Goal: Task Accomplishment & Management: Manage account settings

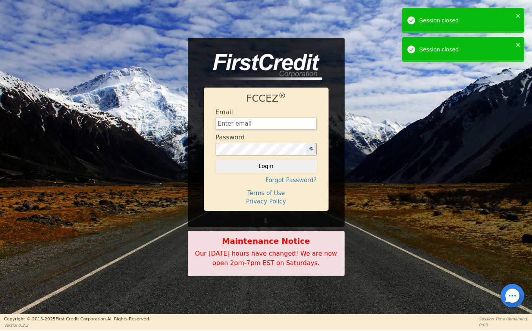
drag, startPoint x: 250, startPoint y: 124, endPoint x: 245, endPoint y: 127, distance: 5.9
click at [248, 124] on input "text" at bounding box center [266, 124] width 101 height 12
type input "financing@showthebow.info"
click at [278, 173] on div "FCCEZ ® Email financing@showthebow.info Password Login Forgot Password? Terms o…" at bounding box center [266, 148] width 125 height 123
click at [269, 169] on button "Login" at bounding box center [266, 165] width 101 height 13
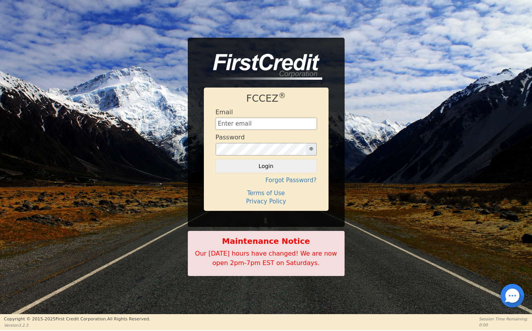
click at [256, 126] on input "text" at bounding box center [266, 124] width 101 height 12
type input "[EMAIL_ADDRESS][DOMAIN_NAME]"
click at [263, 167] on button "Login" at bounding box center [266, 165] width 101 height 13
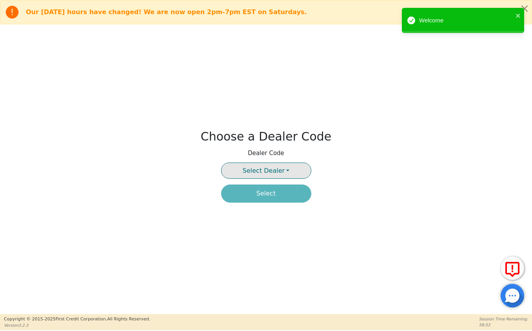
click at [263, 167] on span "Select Dealer" at bounding box center [264, 170] width 42 height 7
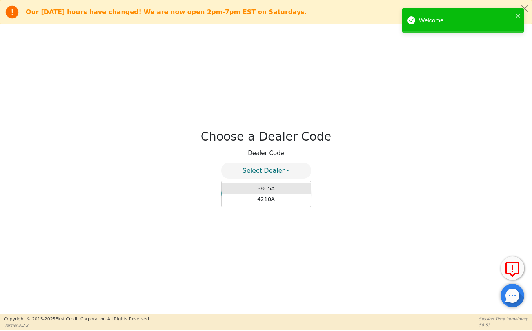
click at [265, 188] on link "3865A" at bounding box center [266, 188] width 89 height 11
click at [270, 199] on button "Select" at bounding box center [266, 193] width 90 height 18
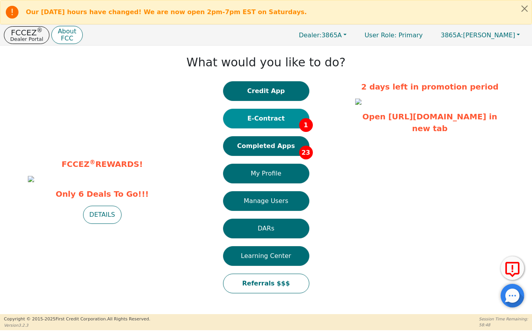
click at [266, 115] on button "E-Contract 1" at bounding box center [266, 119] width 86 height 20
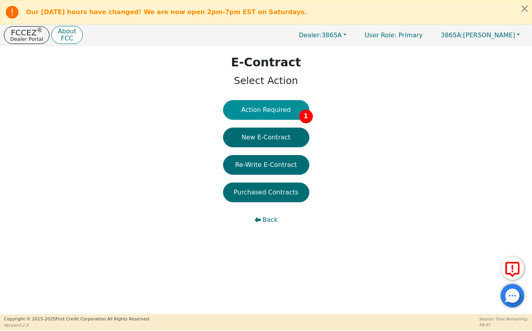
click at [275, 110] on button "Action Required 1" at bounding box center [266, 110] width 86 height 20
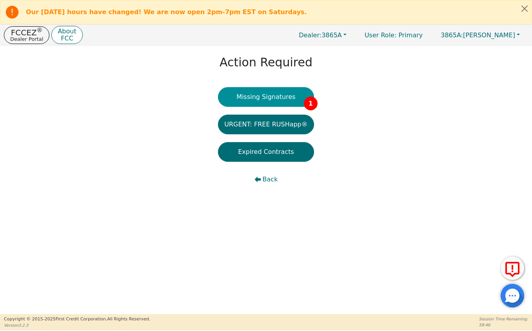
click at [274, 98] on button "Missing Signatures 1" at bounding box center [266, 97] width 96 height 20
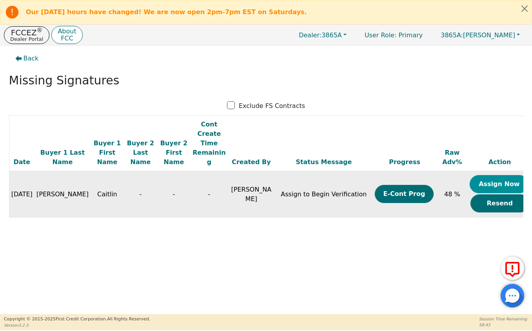
click at [490, 175] on button "Assign Now" at bounding box center [499, 184] width 59 height 18
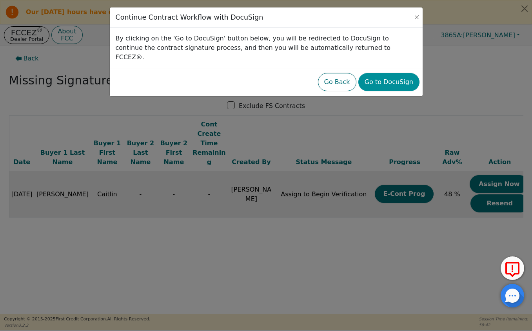
click at [389, 73] on button "Go to DocuSign" at bounding box center [389, 82] width 61 height 18
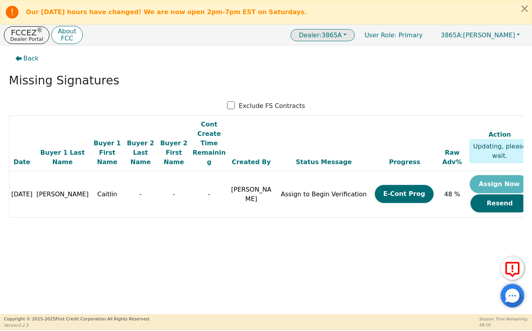
click at [342, 32] on span "Dealer: 3865A" at bounding box center [320, 34] width 43 height 7
click at [351, 60] on link "4210A" at bounding box center [324, 61] width 62 height 11
